Goal: Information Seeking & Learning: Learn about a topic

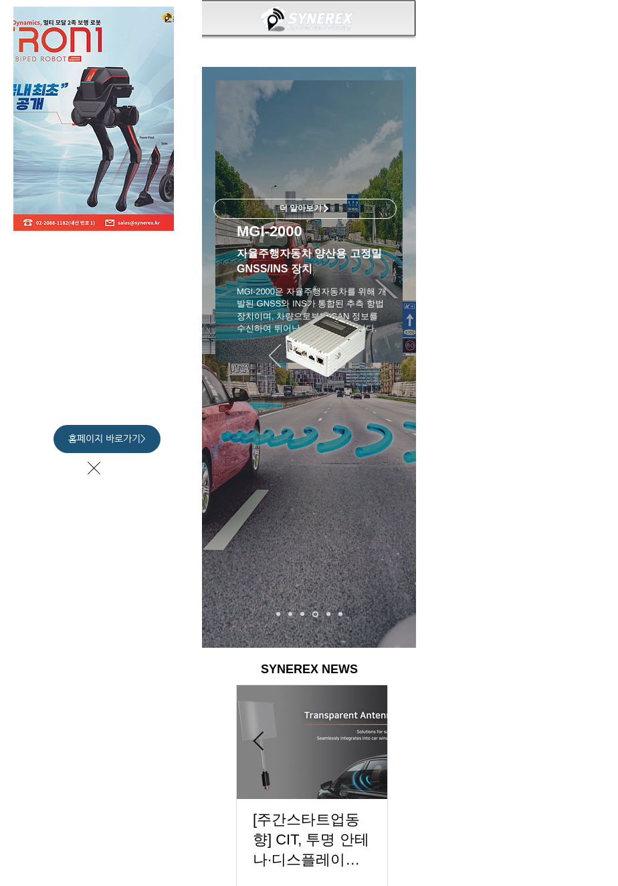
scroll to position [0, 731]
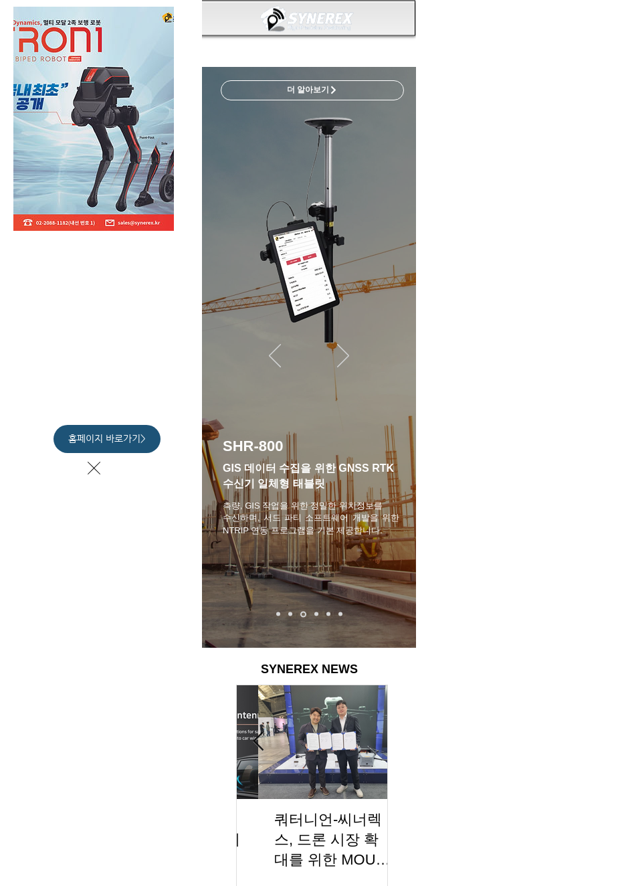
click at [375, 208] on div "LimX Dinamics" at bounding box center [309, 443] width 618 height 886
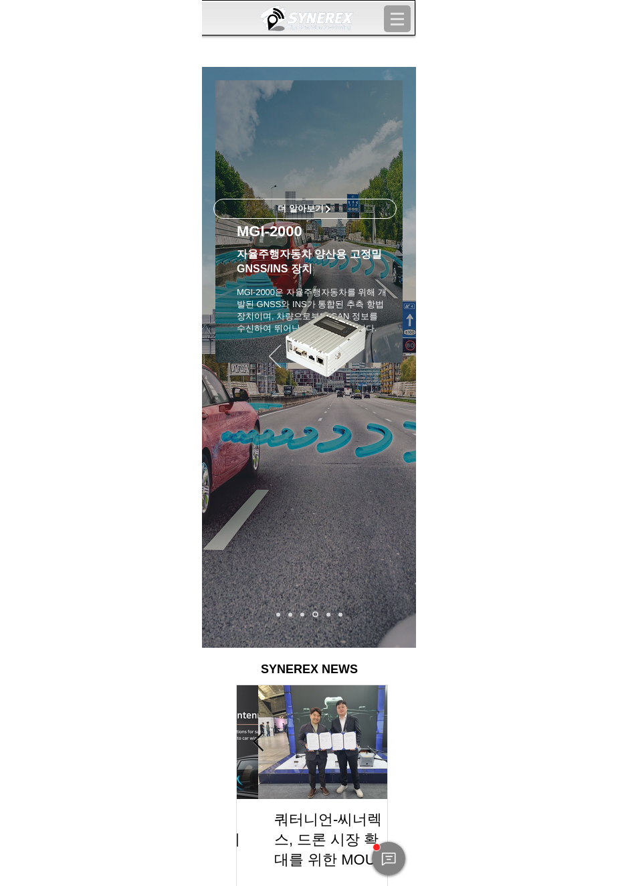
click at [377, 217] on span "더 알아보기" at bounding box center [305, 208] width 182 height 19
click at [379, 152] on img "슬라이드쇼" at bounding box center [308, 221] width 187 height 282
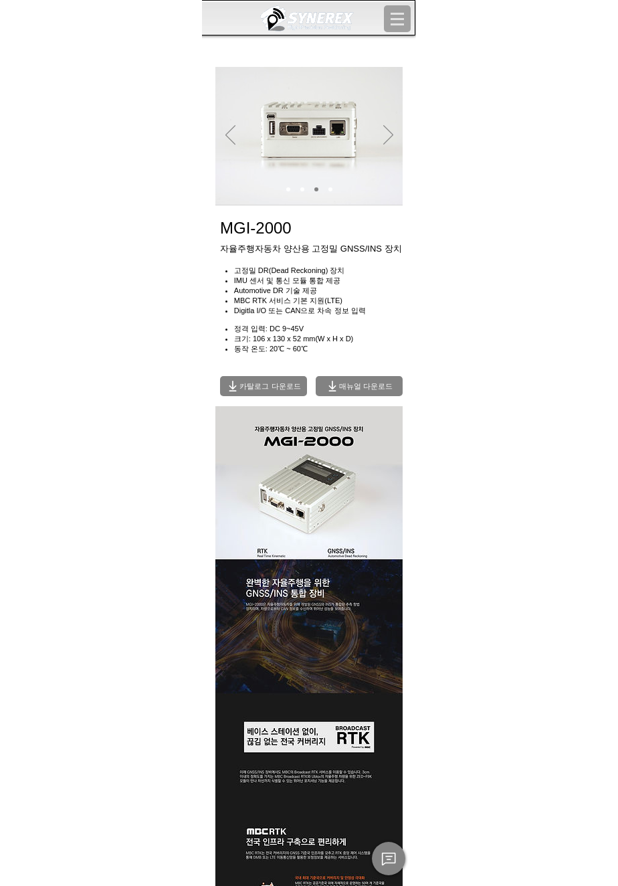
click at [573, 6] on body "top of page 메인 콘텐츠로 건너뛰기 SYNEREX | Home 오시는 길 & 연락처 활용 분야 MBC GNSS RTK MBC GNSS…" at bounding box center [309, 443] width 618 height 886
click at [573, 1] on body "top of page 메인 콘텐츠로 건너뛰기 SYNEREX | Home 오시는 길 & 연락처 활용 분야 MBC GNSS RTK MBC GNSS…" at bounding box center [309, 443] width 618 height 886
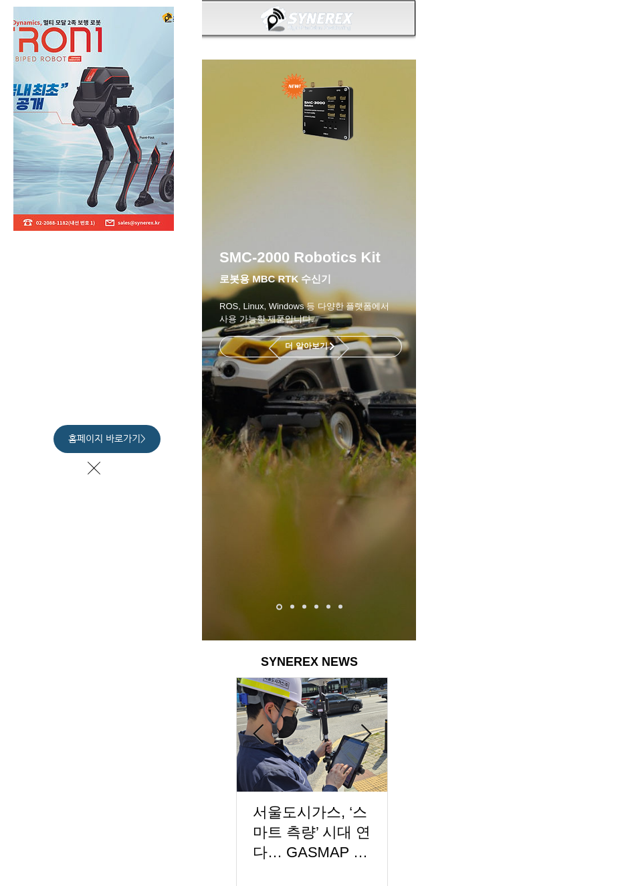
scroll to position [0, 151]
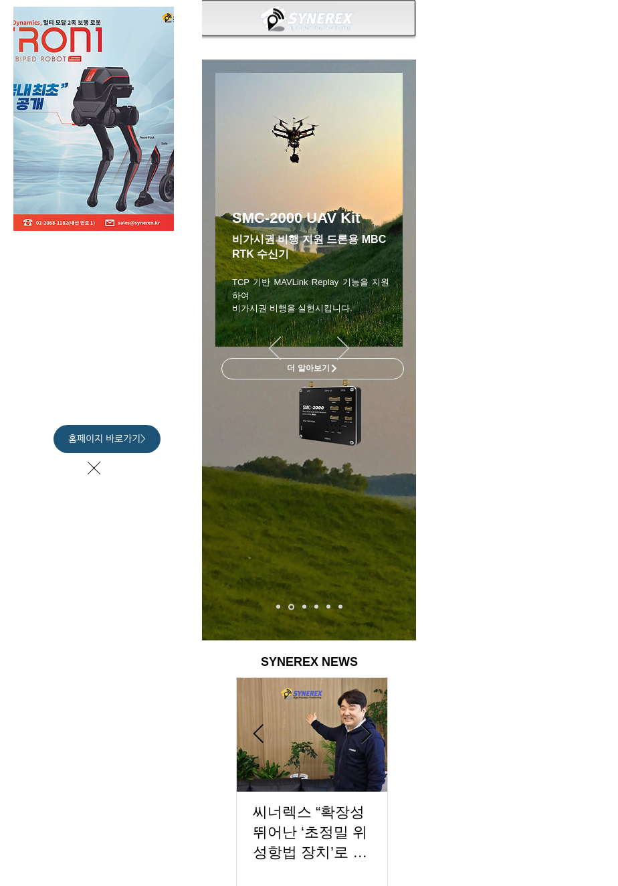
click at [272, 541] on div "LimX Dinamics" at bounding box center [309, 443] width 618 height 886
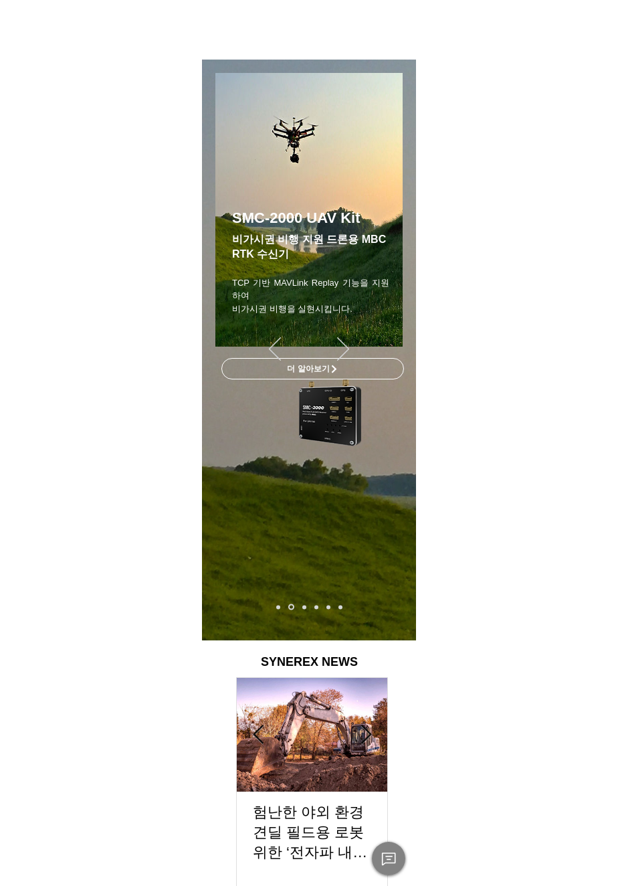
click at [278, 535] on img "슬라이드쇼" at bounding box center [309, 350] width 214 height 581
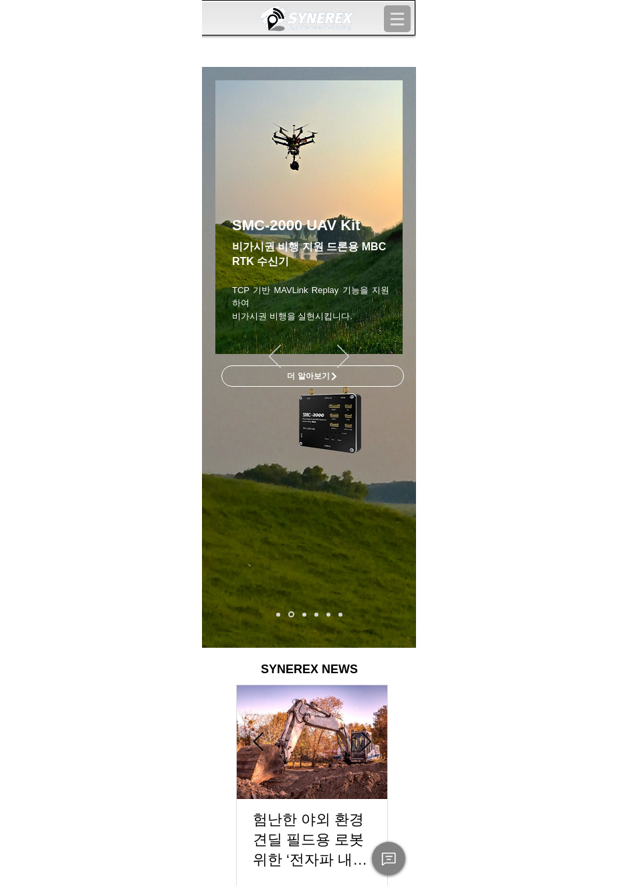
click at [277, 490] on img "슬라이드쇼" at bounding box center [309, 357] width 214 height 581
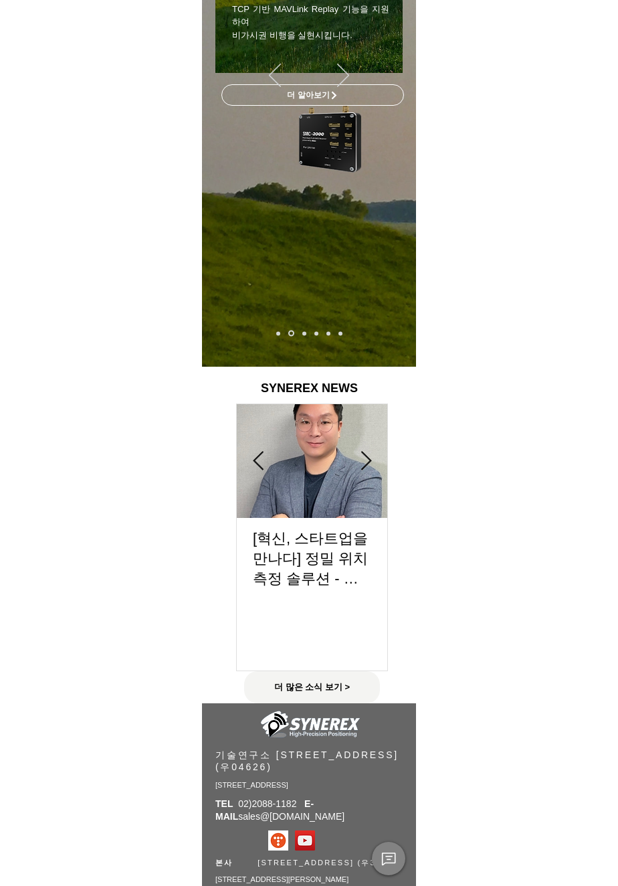
scroll to position [0, 452]
click at [291, 562] on h2 "[혁신, 스타트업을 만나다] 정밀 위치측정 솔루션 - 씨너렉스" at bounding box center [312, 559] width 118 height 60
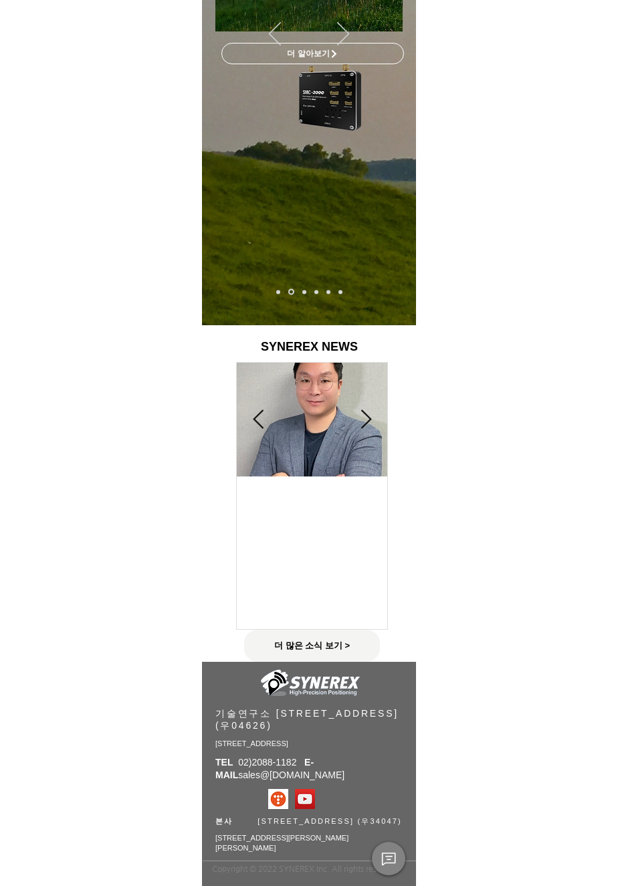
scroll to position [332, 0]
